Goal: Transaction & Acquisition: Purchase product/service

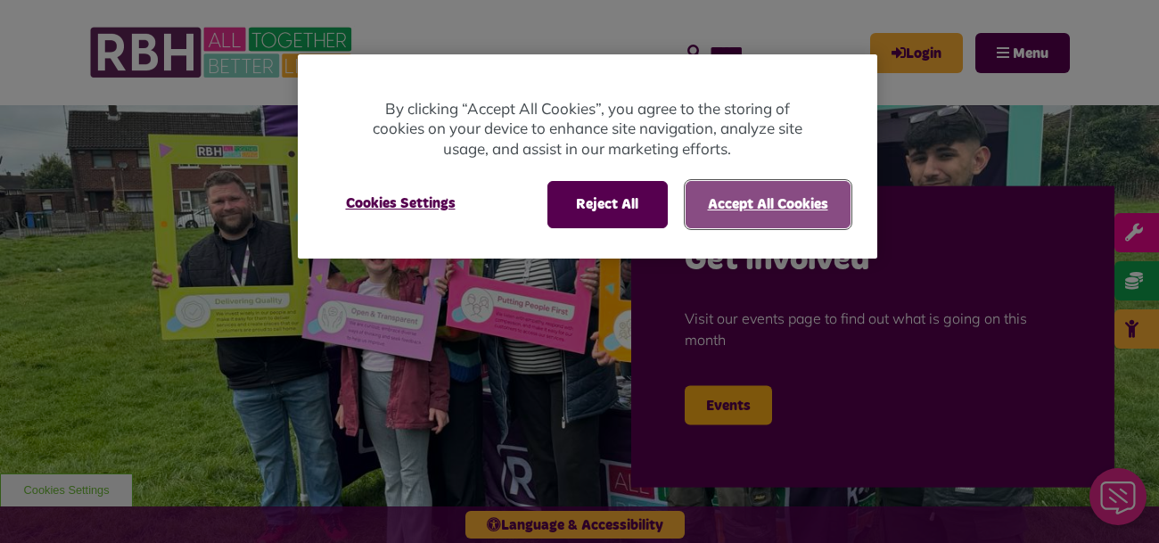
click at [773, 200] on button "Accept All Cookies" at bounding box center [768, 204] width 165 height 46
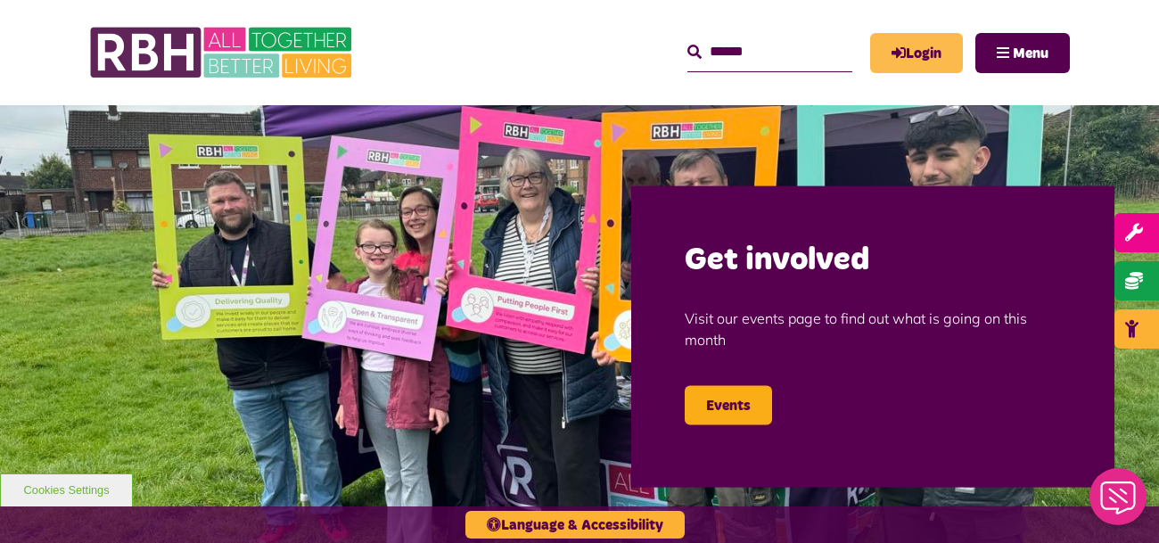
click at [919, 55] on link "Login" at bounding box center [916, 53] width 93 height 40
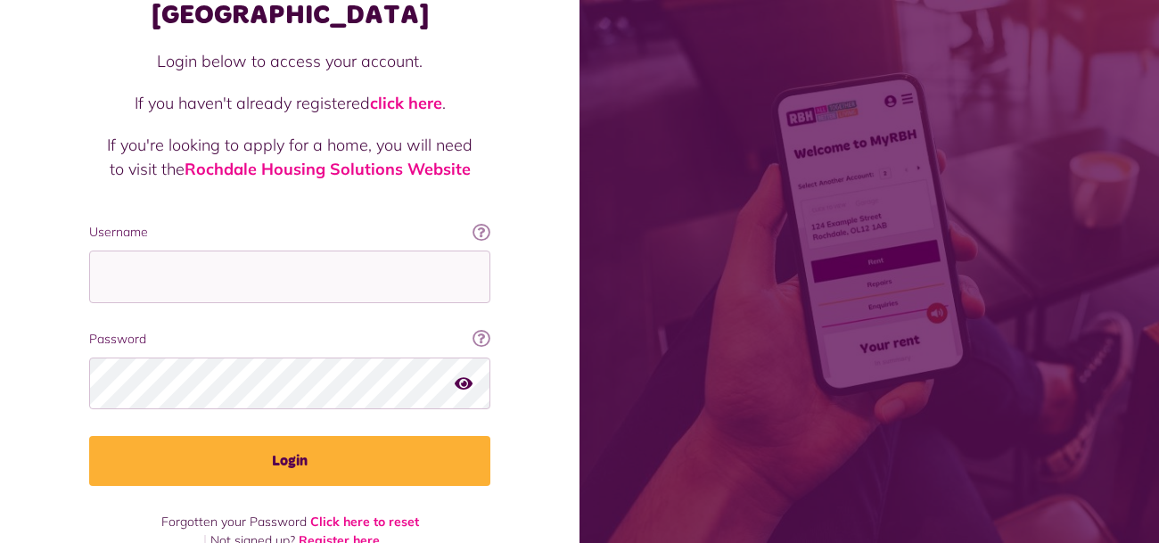
scroll to position [141, 0]
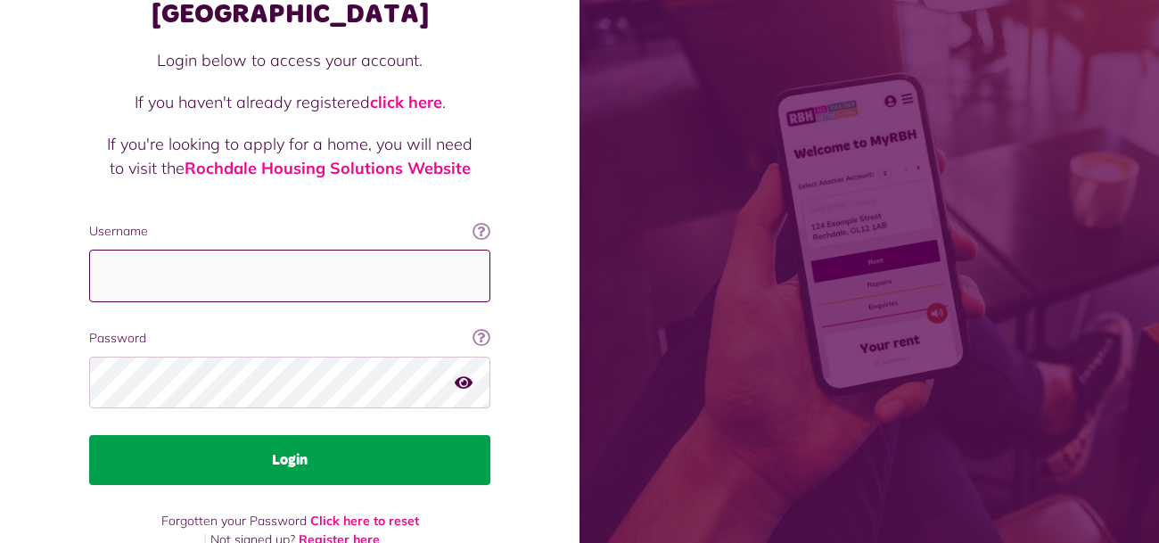
type input "**********"
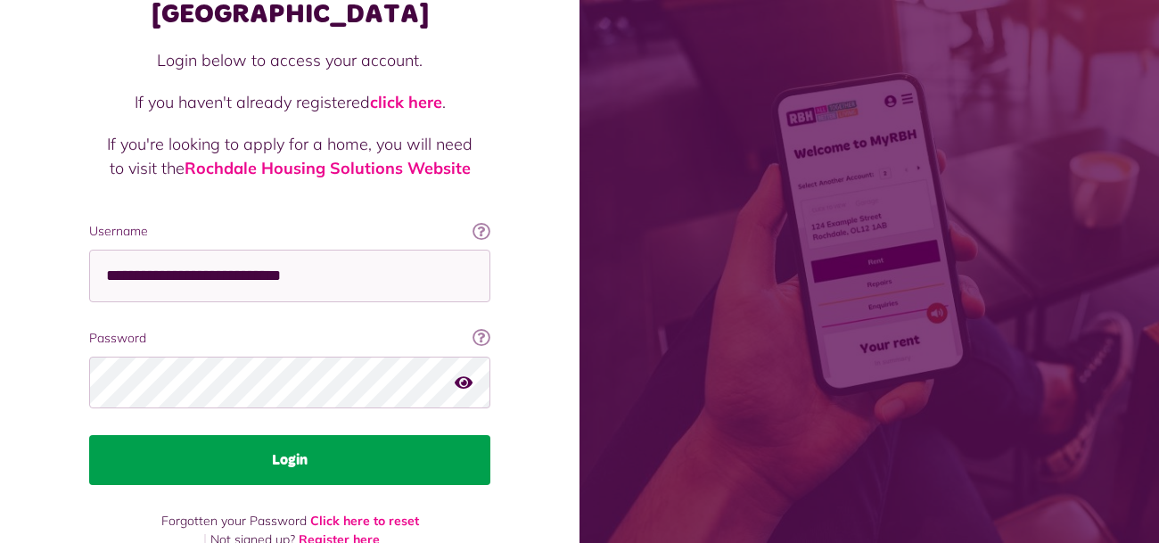
click at [289, 435] on button "Login" at bounding box center [289, 460] width 401 height 50
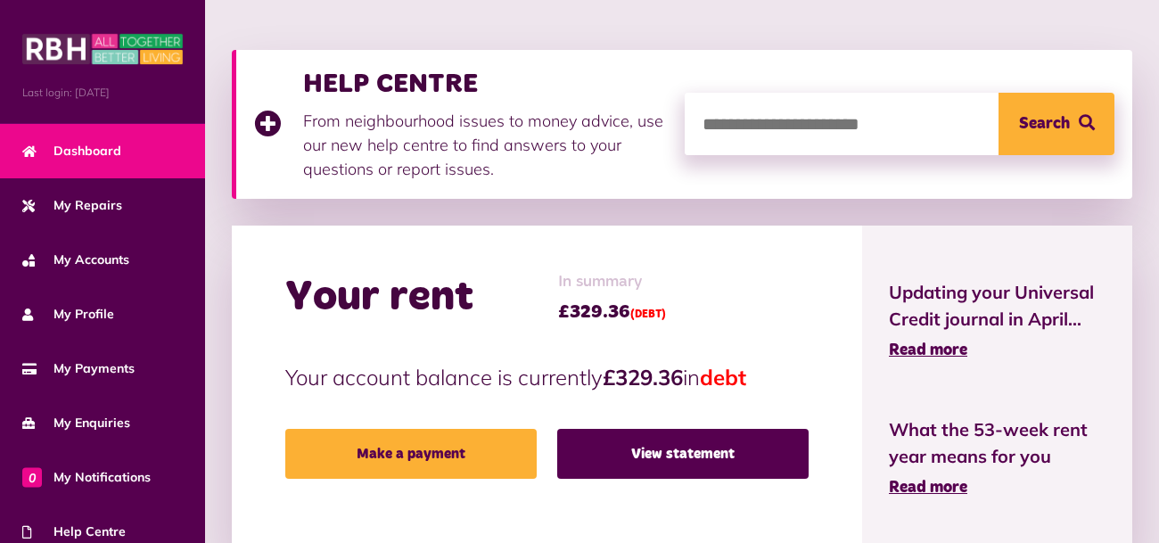
scroll to position [299, 0]
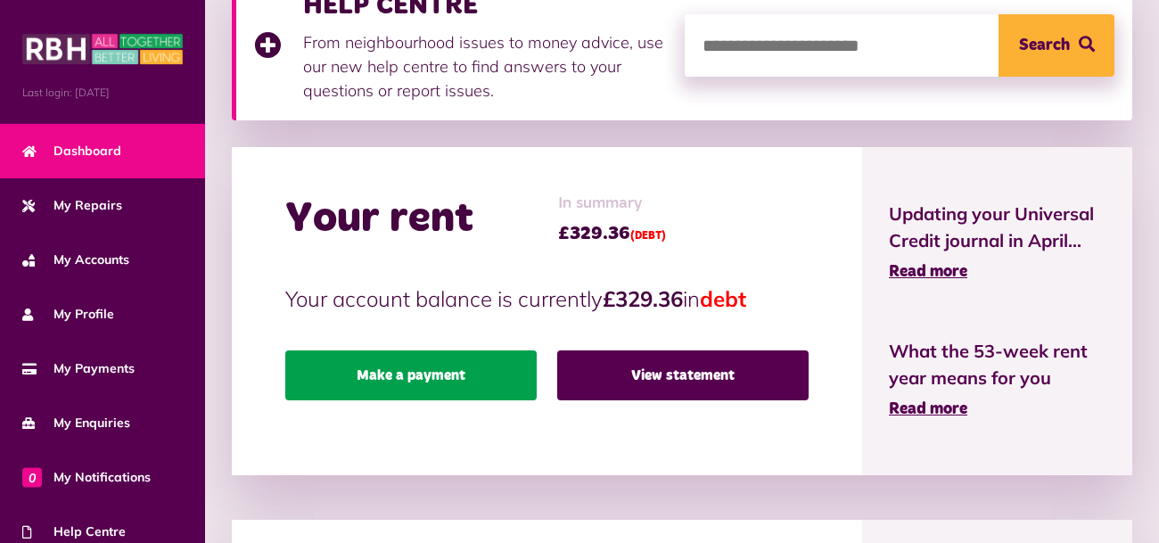
click at [435, 374] on link "Make a payment" at bounding box center [410, 375] width 251 height 50
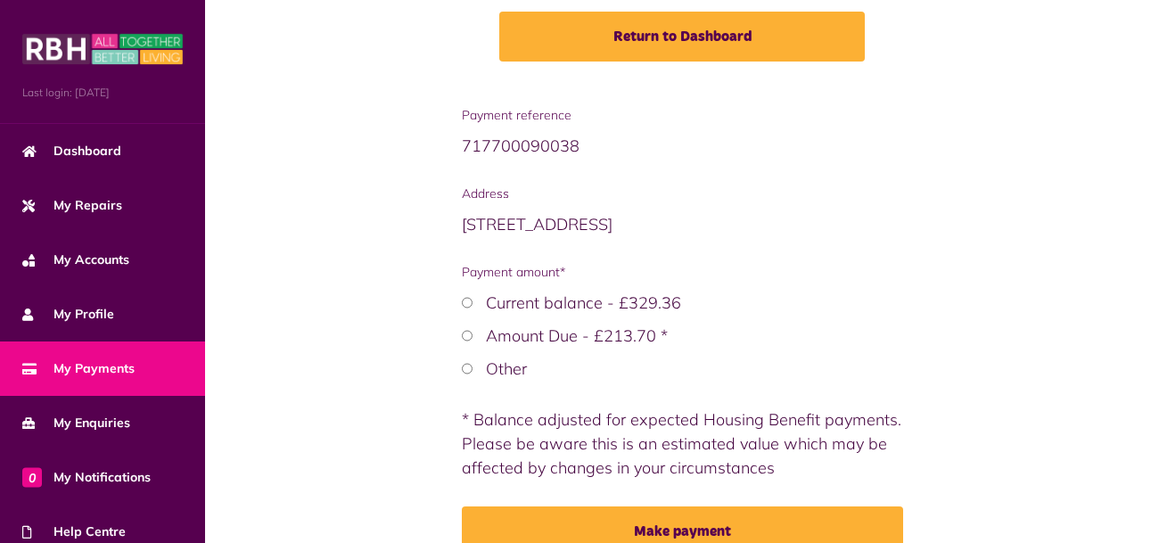
scroll to position [299, 0]
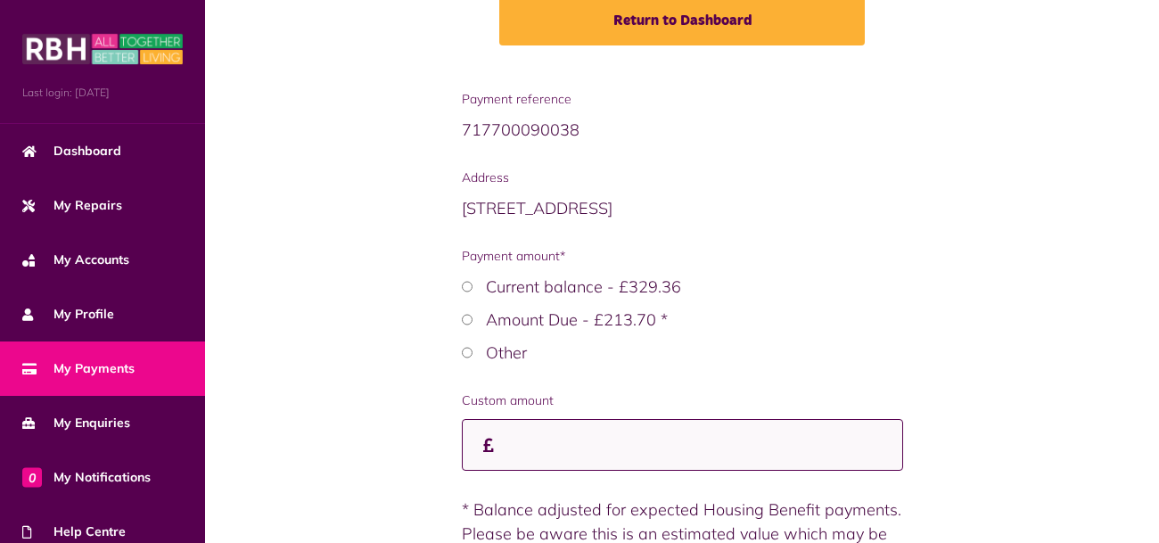
click at [549, 451] on input "Custom amount" at bounding box center [682, 445] width 441 height 53
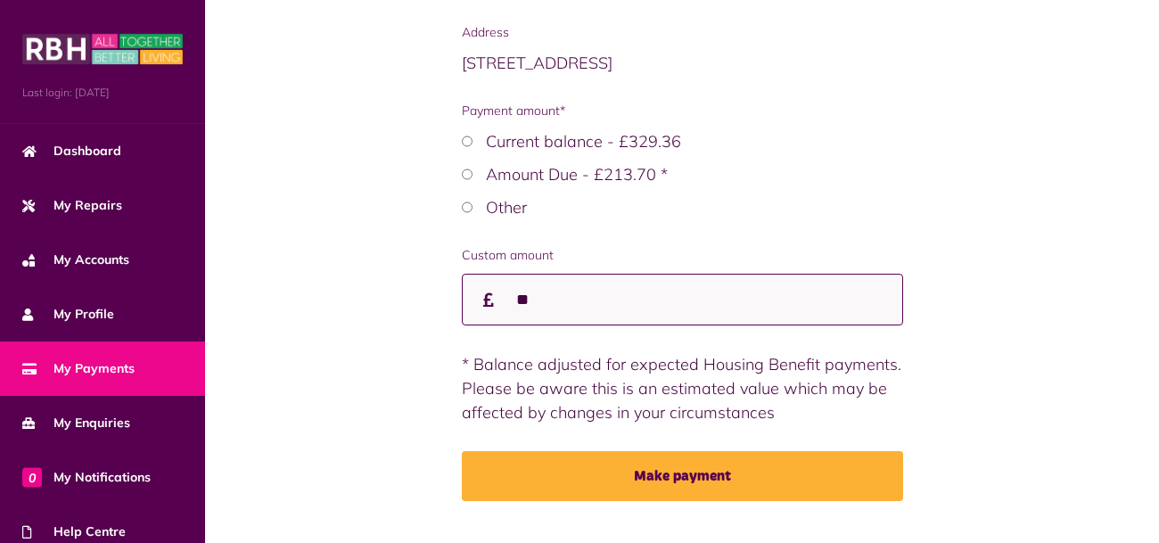
scroll to position [481, 0]
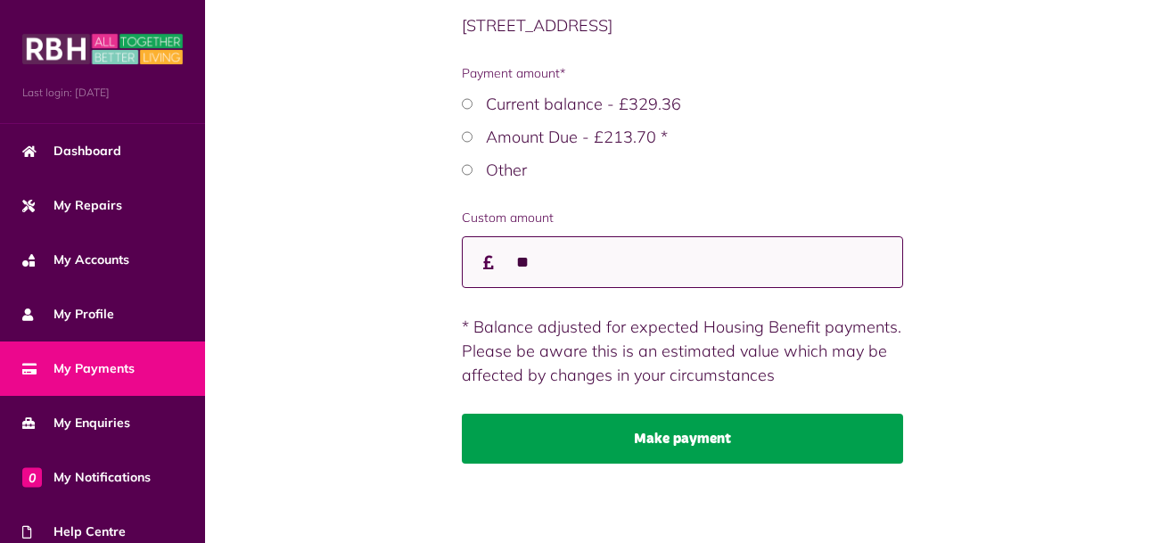
type input "**"
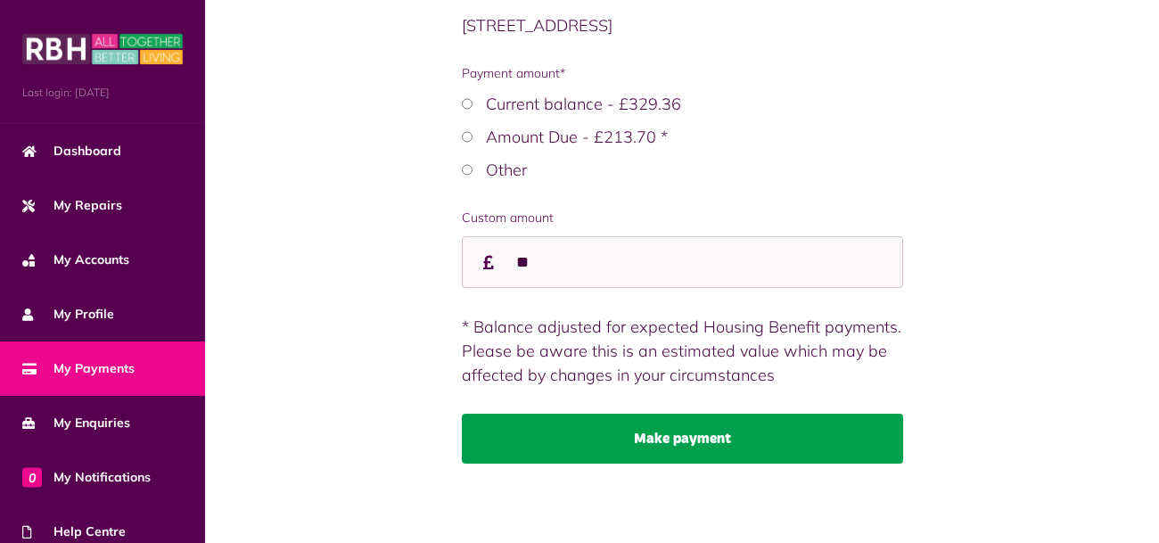
click at [691, 441] on button "Make payment" at bounding box center [682, 439] width 441 height 50
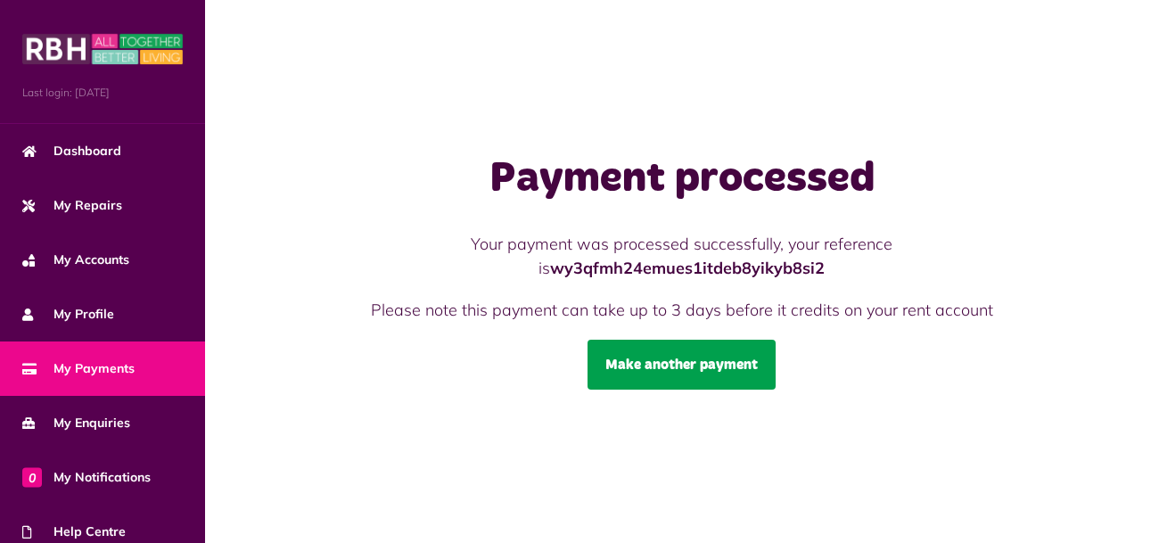
click at [669, 362] on link "Make another payment" at bounding box center [681, 365] width 188 height 50
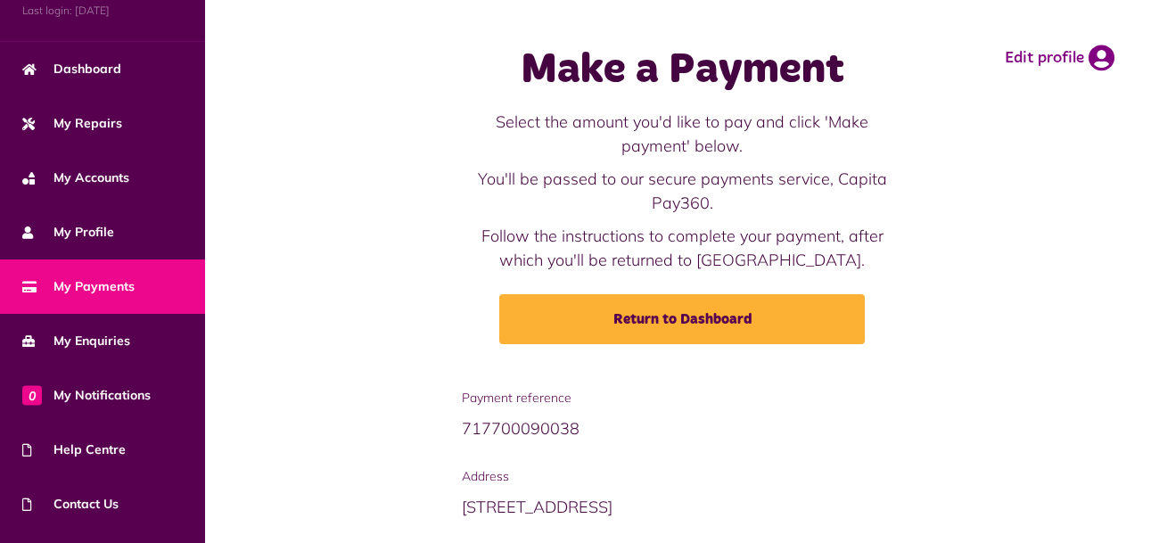
scroll to position [179, 0]
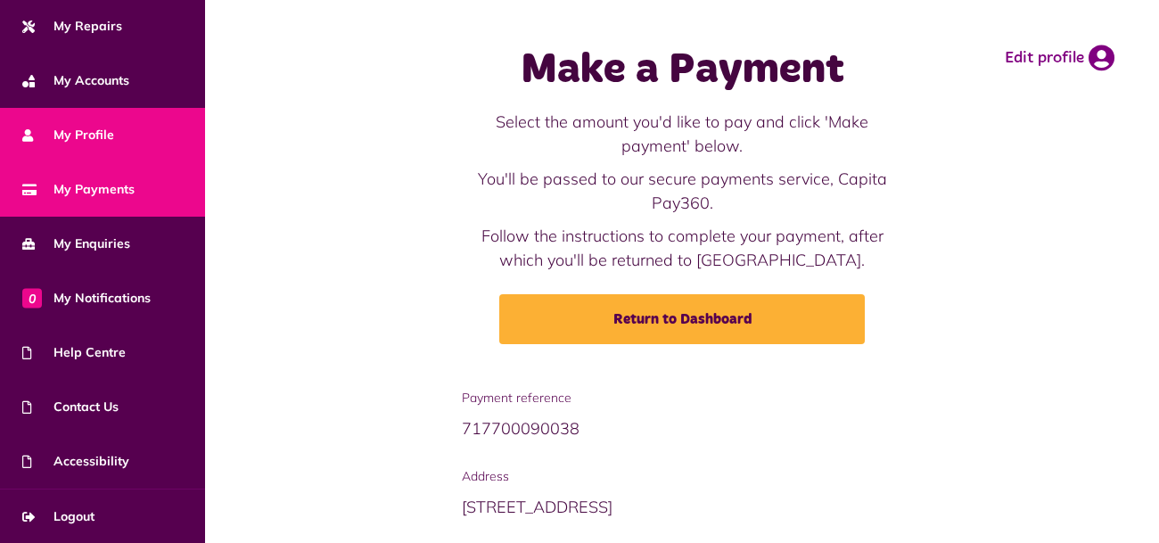
click at [78, 129] on span "My Profile" at bounding box center [68, 135] width 92 height 19
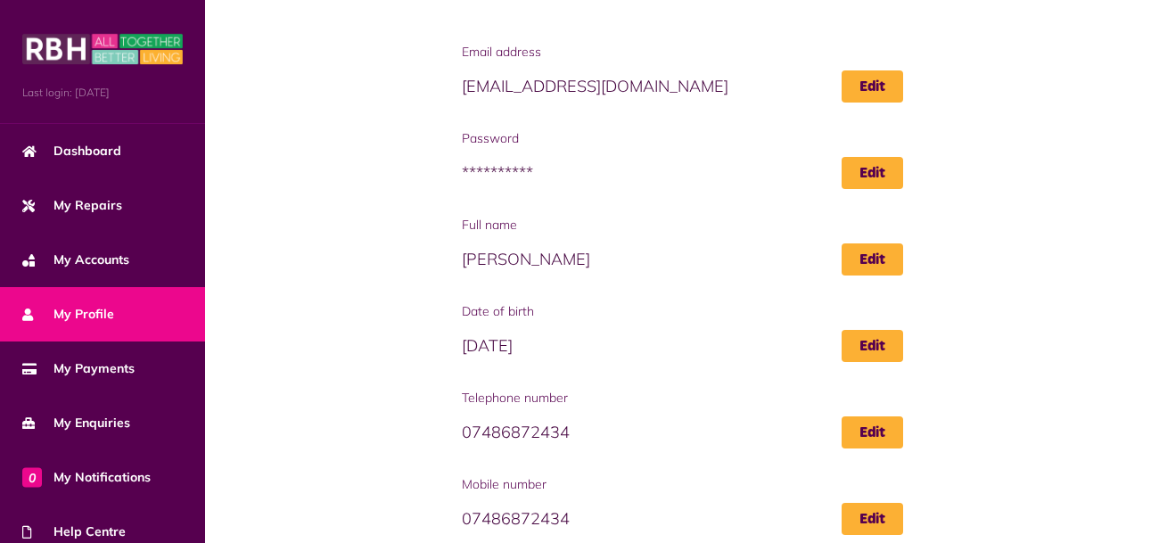
scroll to position [299, 0]
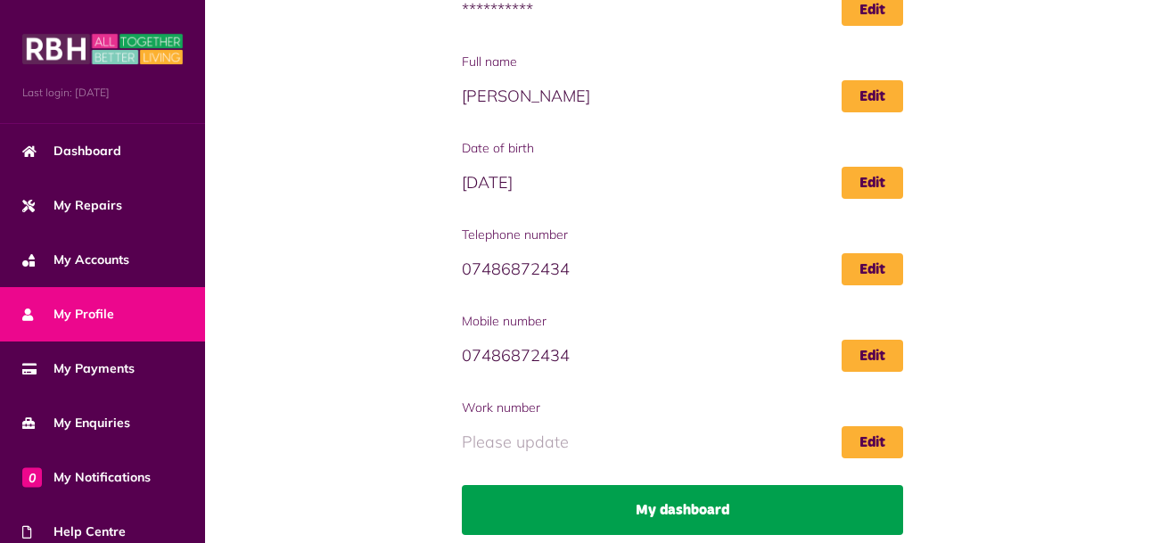
click at [703, 499] on link "My dashboard" at bounding box center [682, 510] width 441 height 50
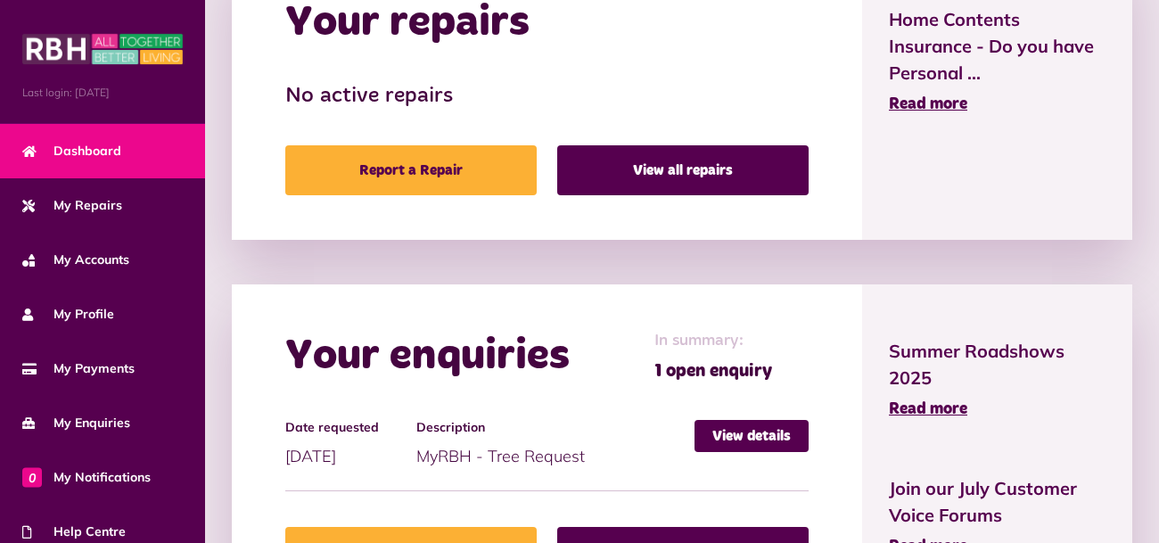
scroll to position [898, 0]
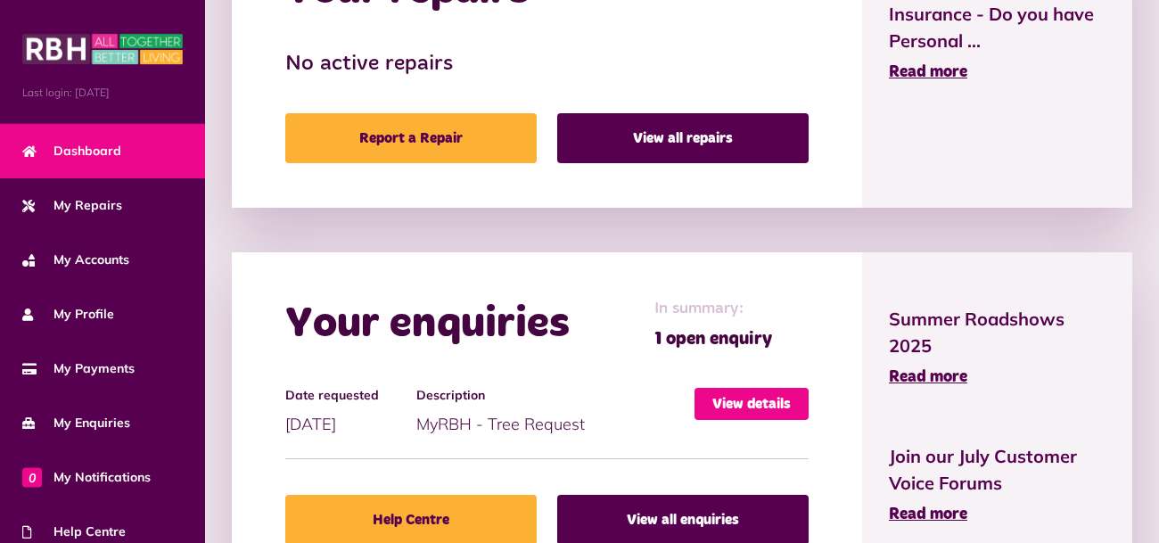
click at [752, 407] on link "View details" at bounding box center [751, 404] width 114 height 32
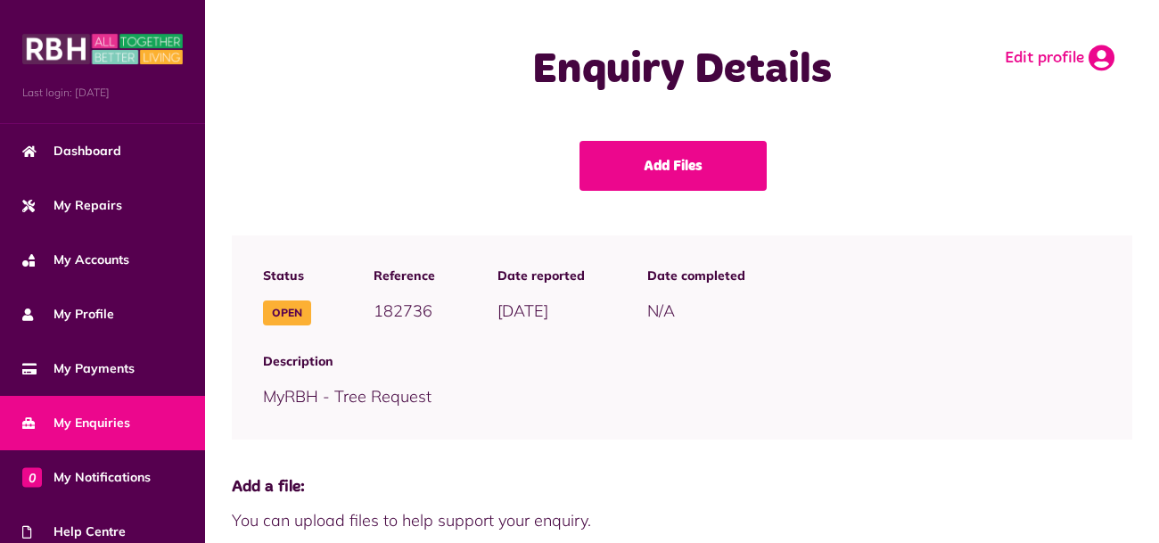
click at [1087, 57] on link "Edit profile" at bounding box center [1060, 58] width 110 height 27
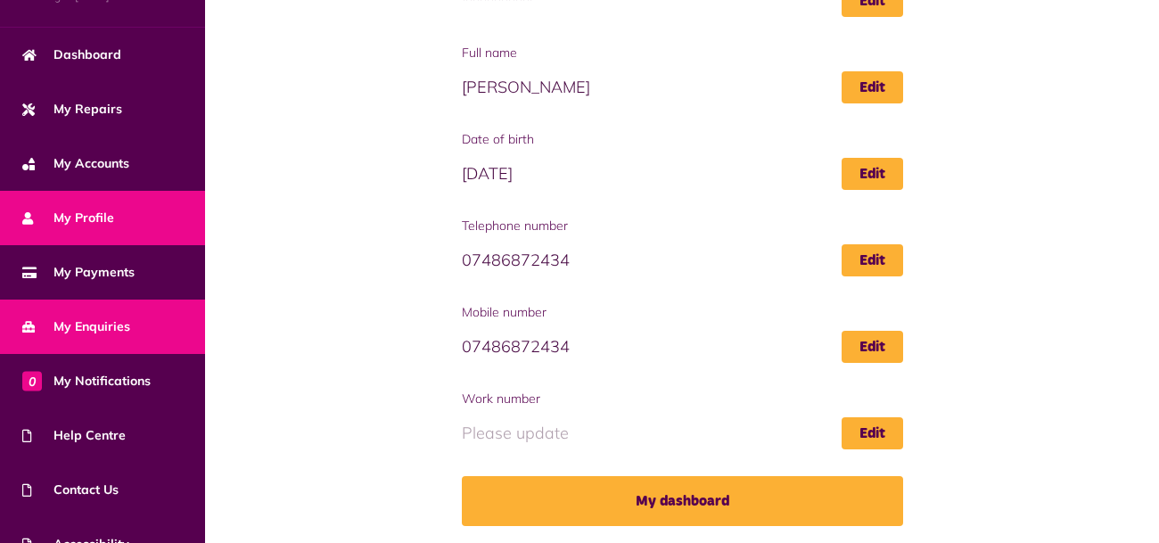
scroll to position [179, 0]
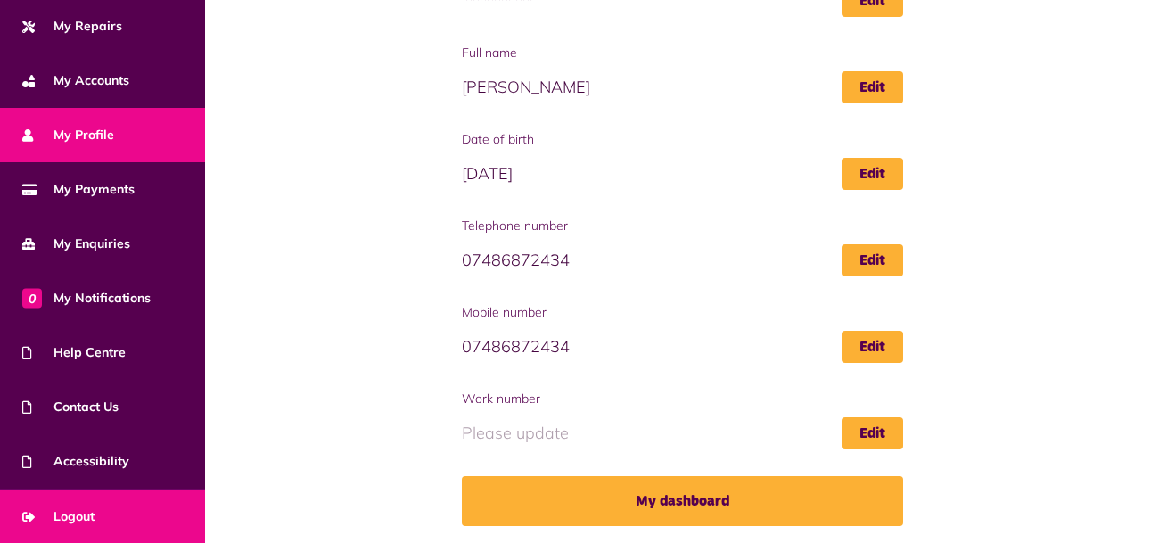
click at [87, 509] on span "Logout" at bounding box center [58, 516] width 72 height 19
